Goal: Information Seeking & Learning: Learn about a topic

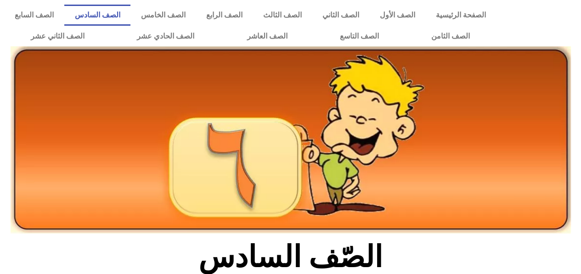
scroll to position [205, 0]
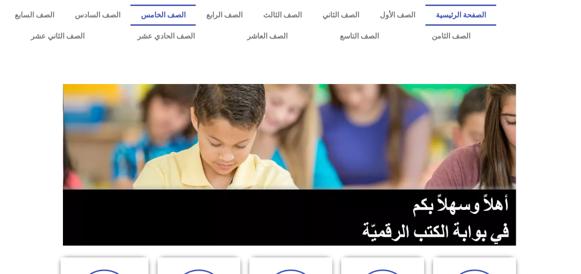
click at [192, 10] on link "الصف الخامس" at bounding box center [162, 15] width 65 height 21
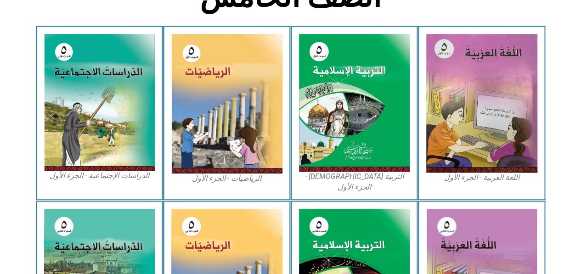
scroll to position [274, 0]
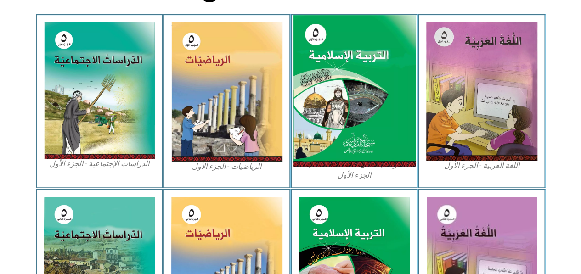
click at [385, 92] on img at bounding box center [354, 91] width 122 height 152
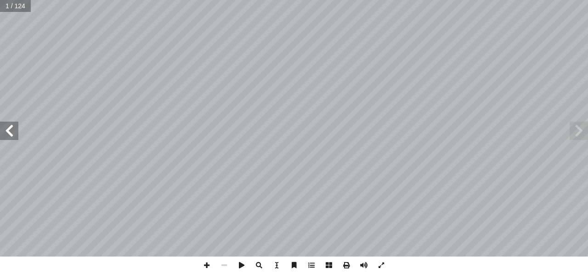
click at [10, 135] on span at bounding box center [9, 131] width 18 height 18
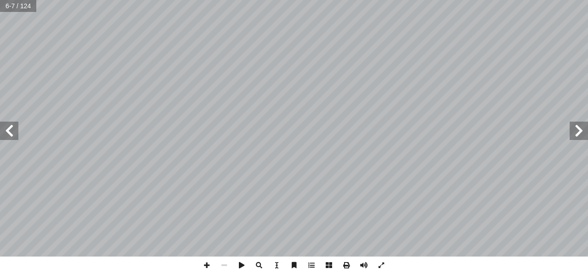
click at [10, 135] on span at bounding box center [9, 131] width 18 height 18
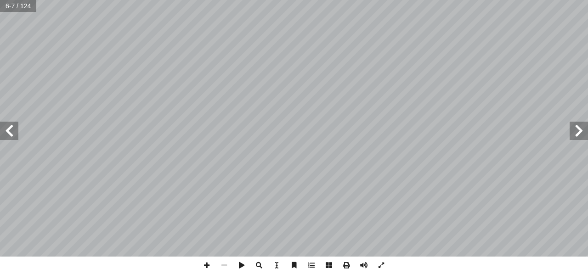
click at [10, 135] on span at bounding box center [9, 131] width 18 height 18
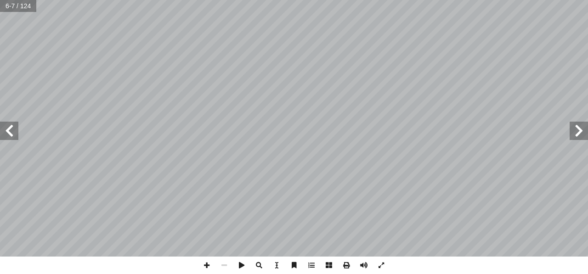
click at [10, 135] on span at bounding box center [9, 131] width 18 height 18
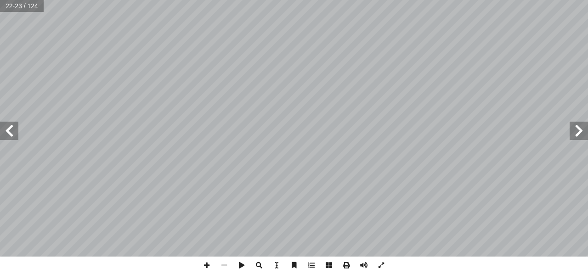
click at [10, 135] on span at bounding box center [9, 131] width 18 height 18
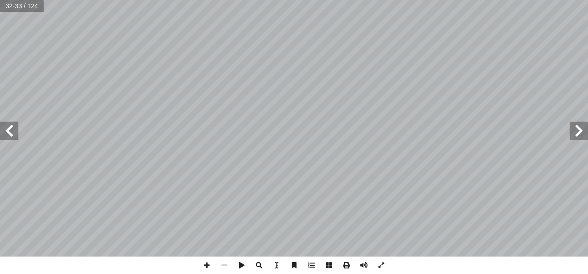
click at [10, 135] on span at bounding box center [9, 131] width 18 height 18
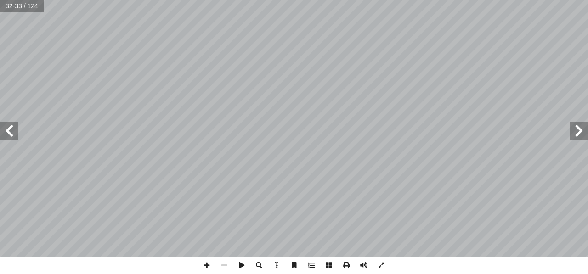
click at [10, 135] on span at bounding box center [9, 131] width 18 height 18
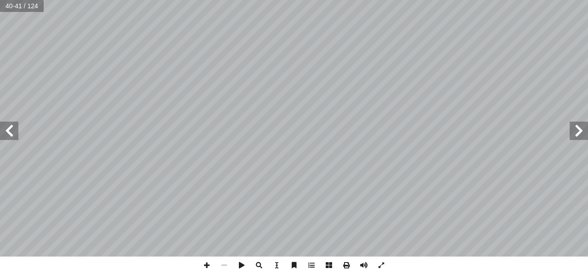
click at [10, 135] on span at bounding box center [9, 131] width 18 height 18
click at [11, 133] on span at bounding box center [9, 131] width 18 height 18
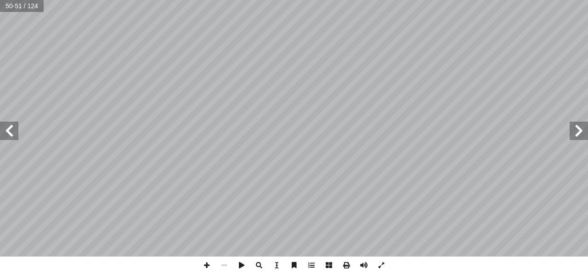
click at [582, 137] on span at bounding box center [578, 131] width 18 height 18
